Goal: Task Accomplishment & Management: Manage account settings

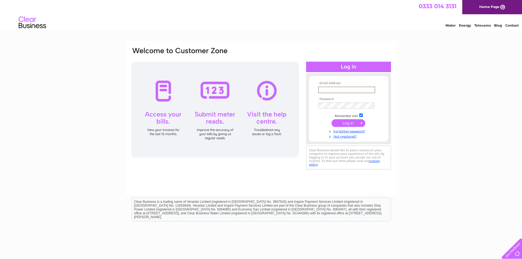
click at [328, 92] on input "text" at bounding box center [346, 90] width 57 height 7
type input "richmondprintltd@gmail.com"
click at [332, 119] on input "submit" at bounding box center [349, 123] width 34 height 8
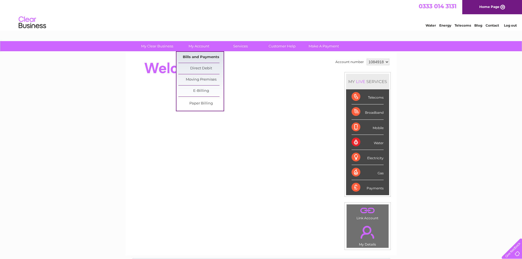
click at [200, 56] on link "Bills and Payments" at bounding box center [200, 57] width 45 height 11
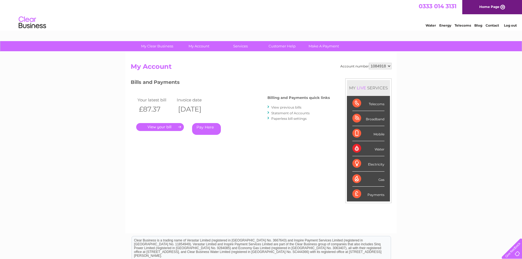
click at [507, 25] on link "Log out" at bounding box center [510, 25] width 13 height 4
